Goal: Information Seeking & Learning: Learn about a topic

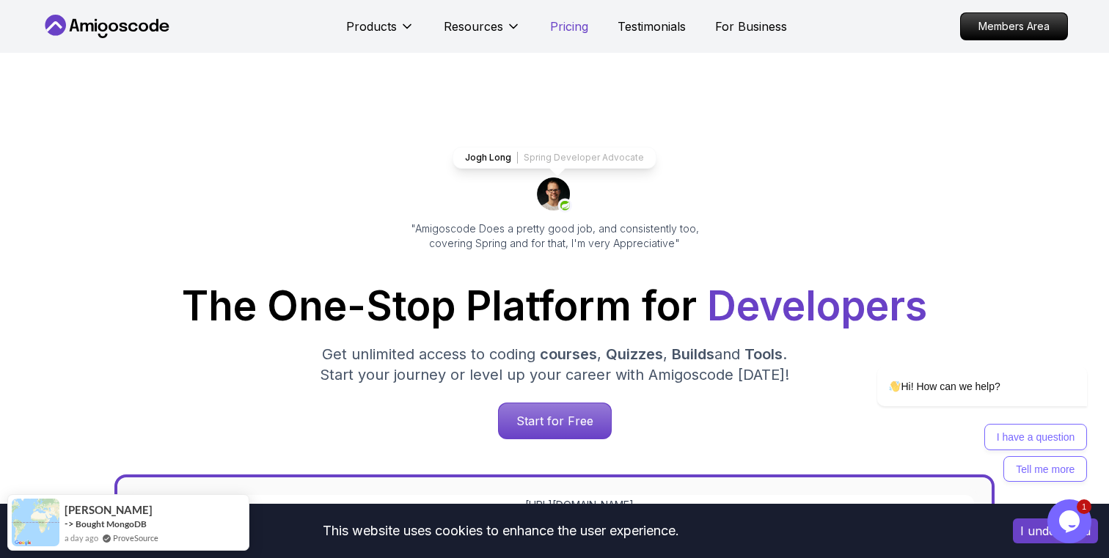
click at [567, 28] on p "Pricing" at bounding box center [569, 27] width 38 height 18
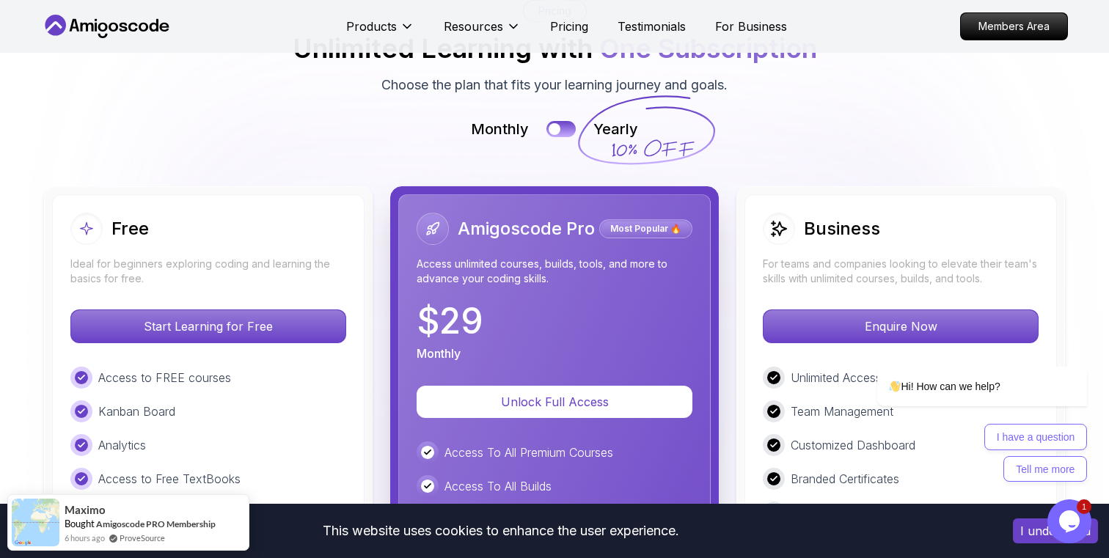
scroll to position [3244, 0]
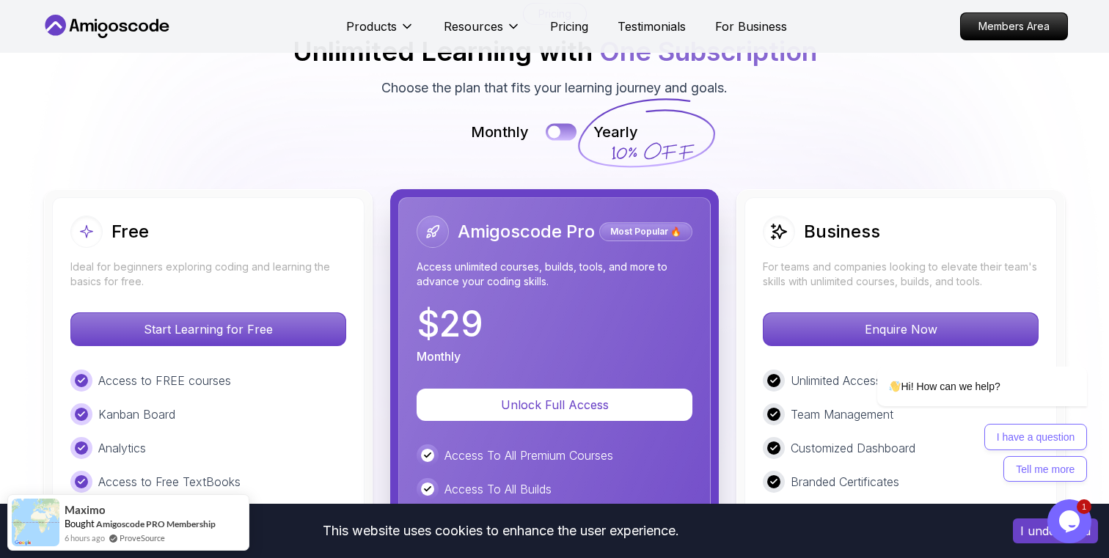
click at [572, 131] on button at bounding box center [561, 131] width 31 height 17
click at [22, 379] on img at bounding box center [554, 438] width 1109 height 1059
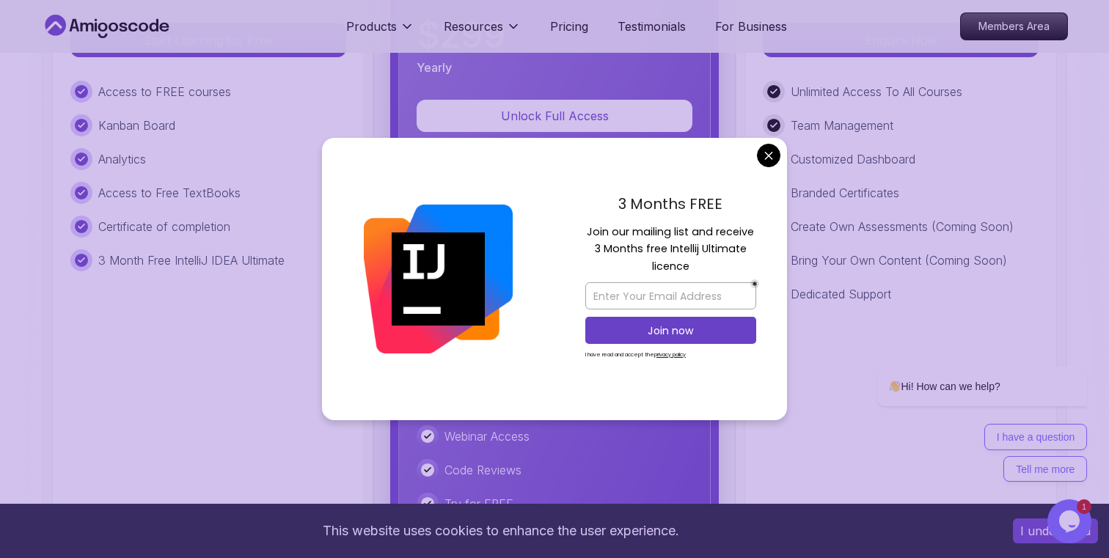
scroll to position [3538, 0]
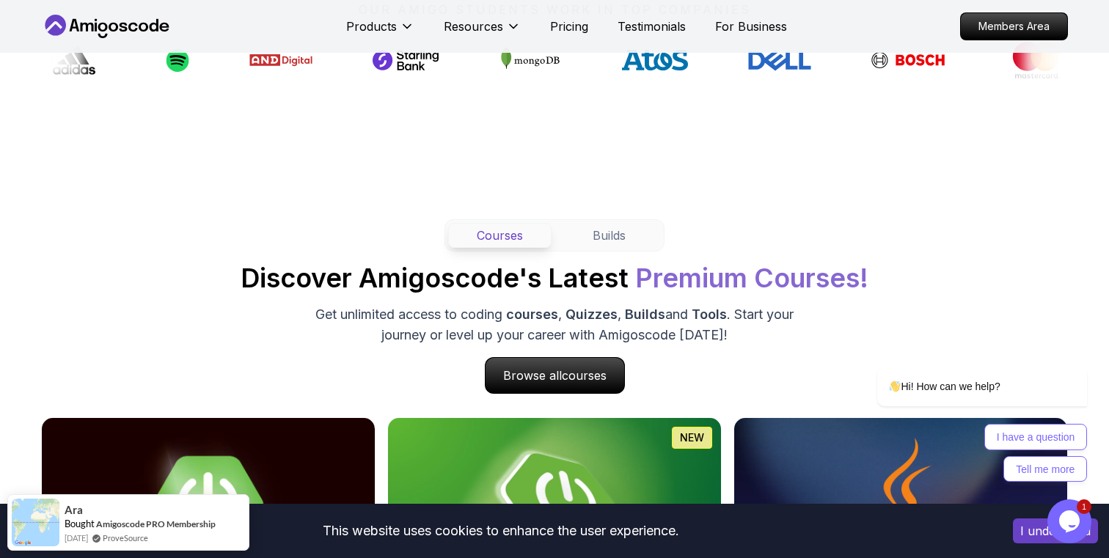
scroll to position [1046, 0]
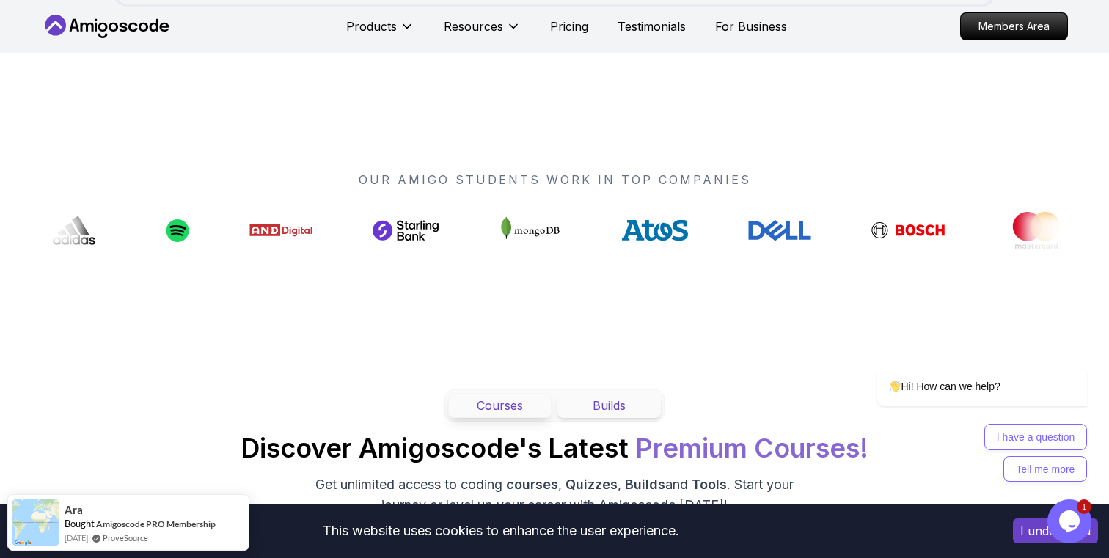
click at [618, 398] on button "Builds" at bounding box center [609, 405] width 103 height 25
click at [505, 401] on button "Courses" at bounding box center [499, 405] width 103 height 25
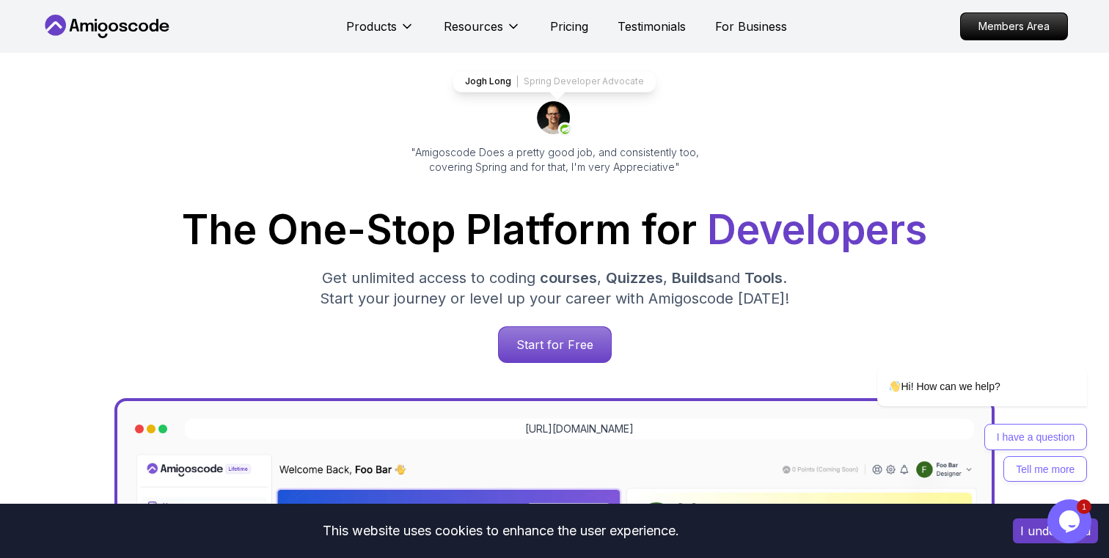
scroll to position [0, 0]
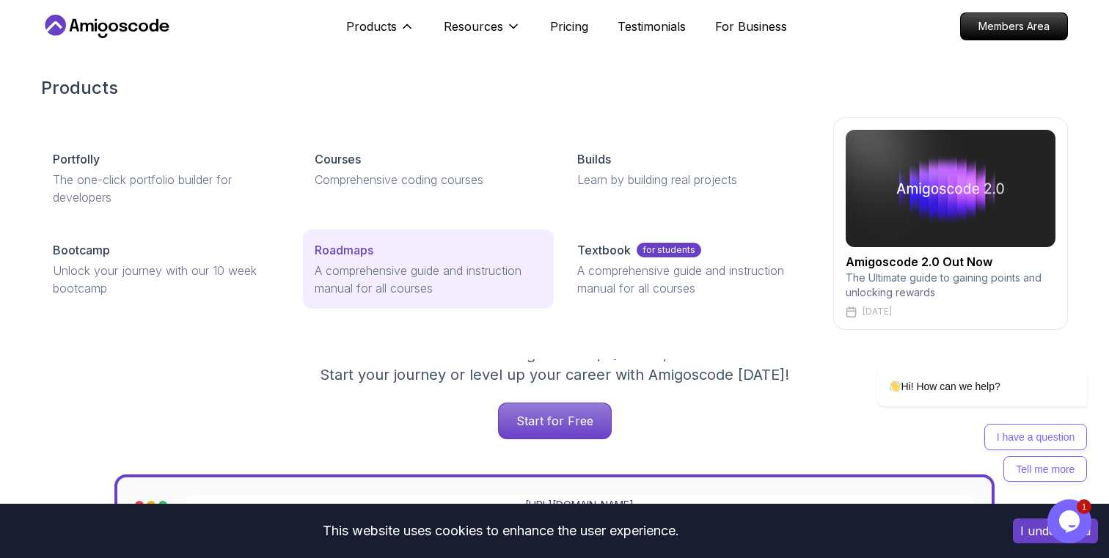
click at [445, 255] on div "Roadmaps" at bounding box center [428, 250] width 227 height 18
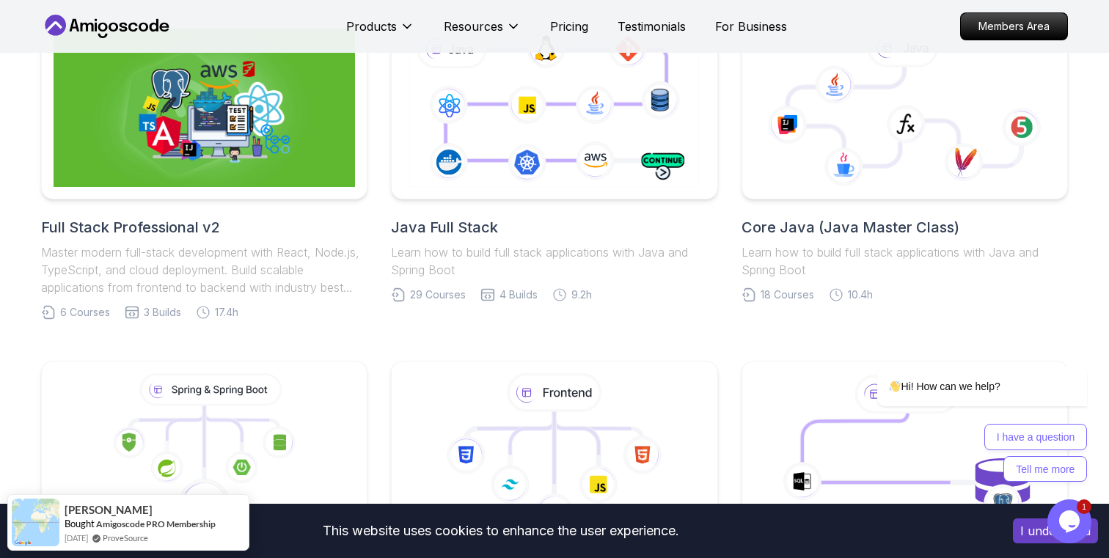
scroll to position [295, 0]
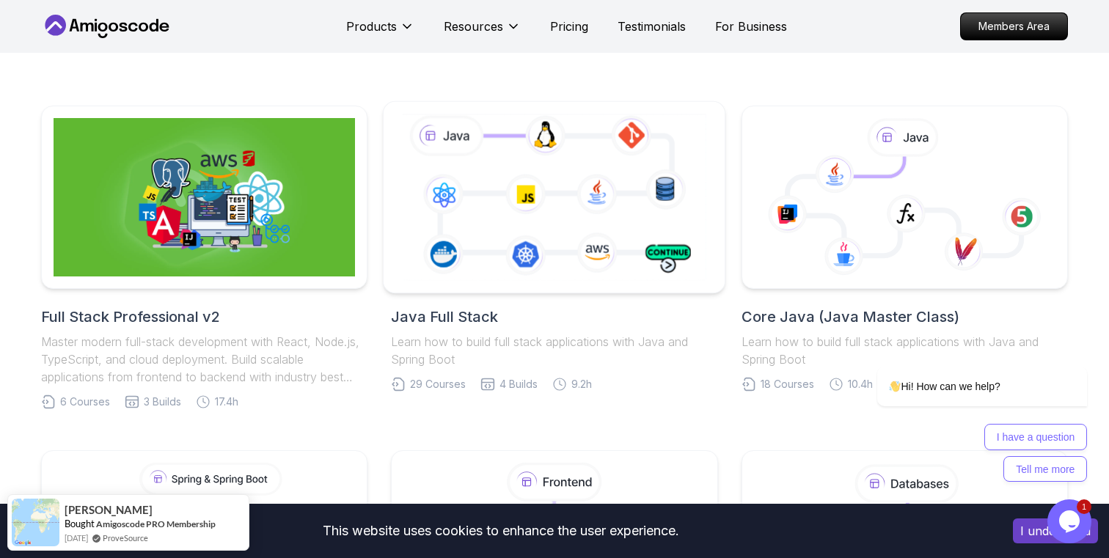
click at [597, 202] on icon at bounding box center [554, 197] width 310 height 172
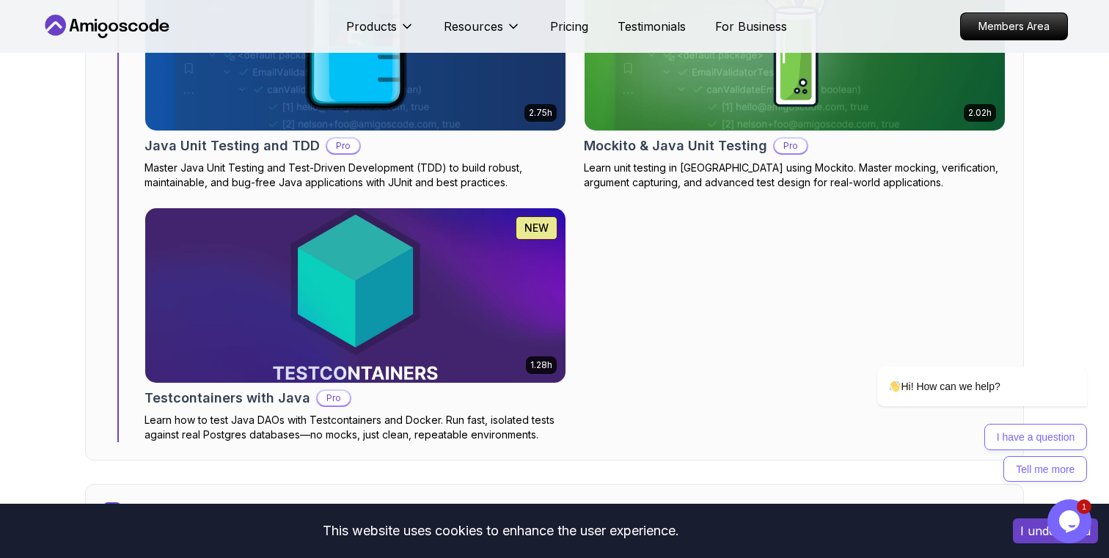
scroll to position [8461, 0]
